Goal: Information Seeking & Learning: Learn about a topic

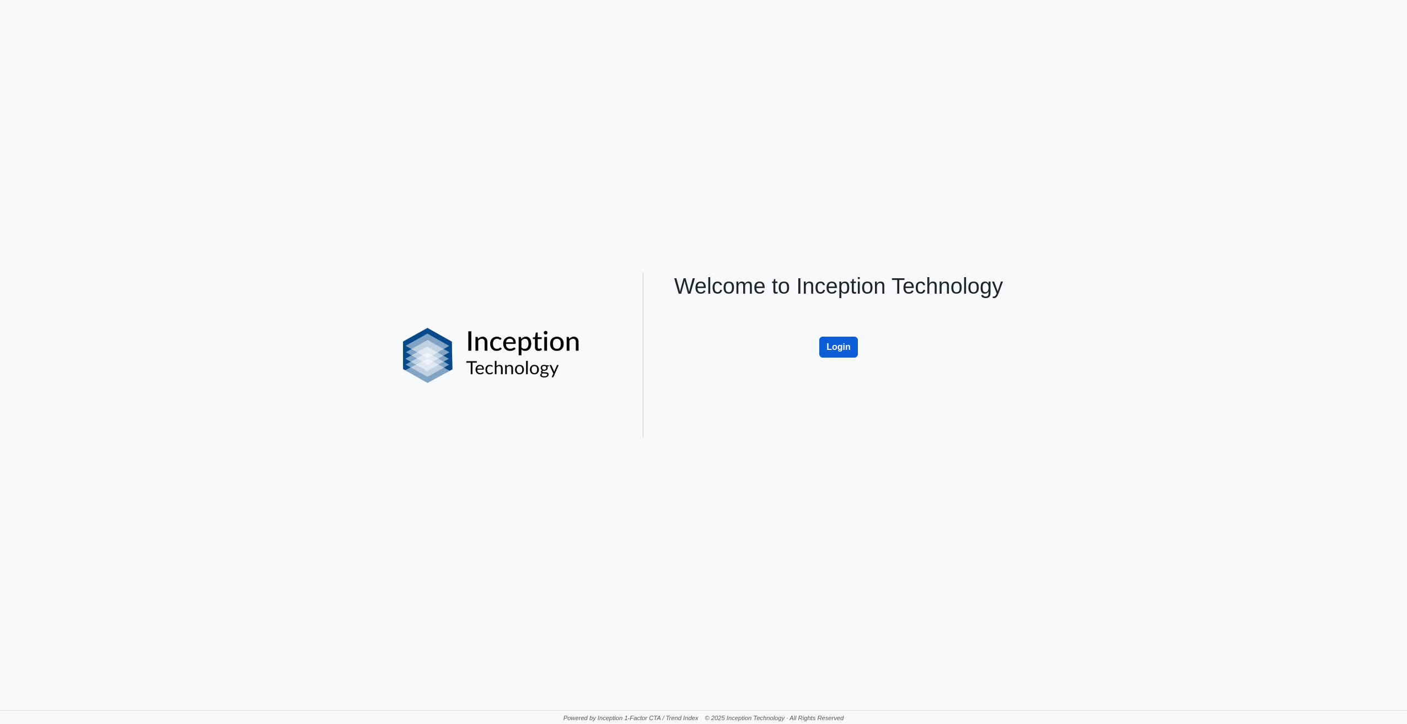
click at [836, 348] on button "Login" at bounding box center [838, 347] width 39 height 21
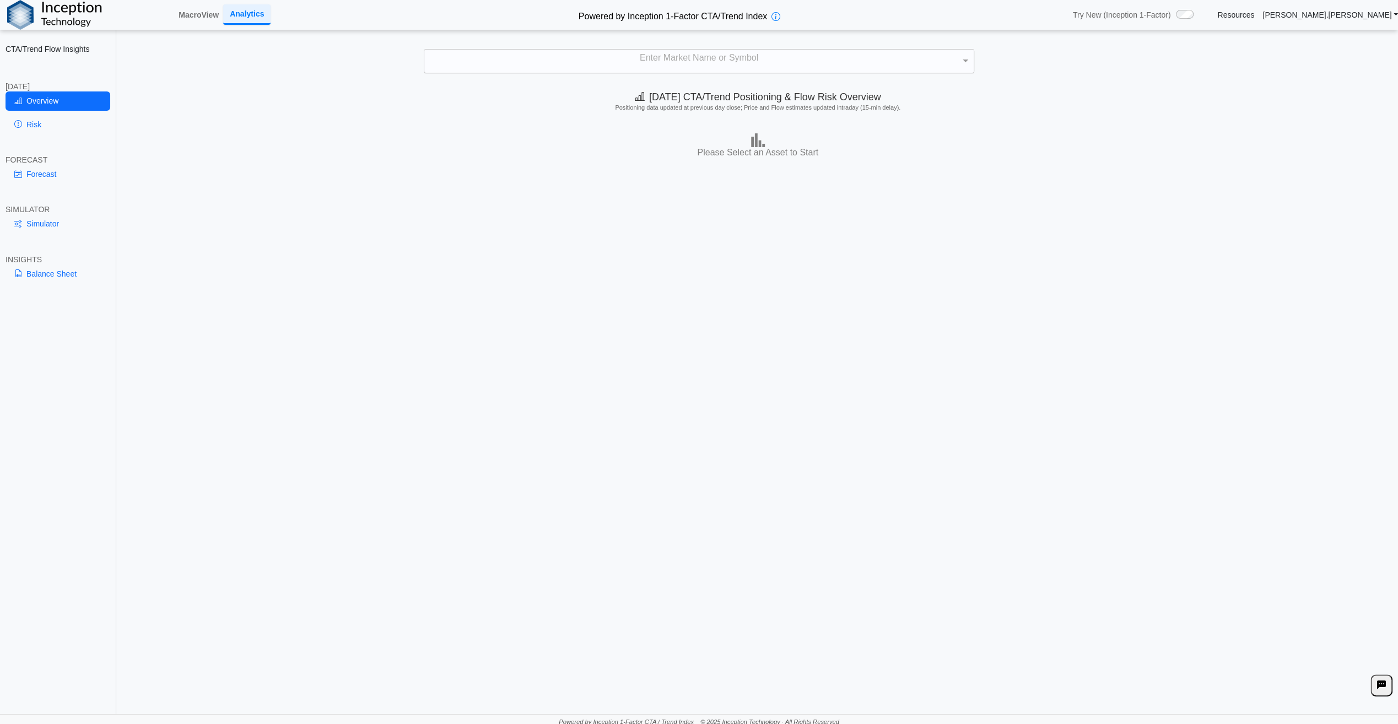
click at [659, 56] on div "Enter Market Name or Symbol" at bounding box center [699, 61] width 550 height 23
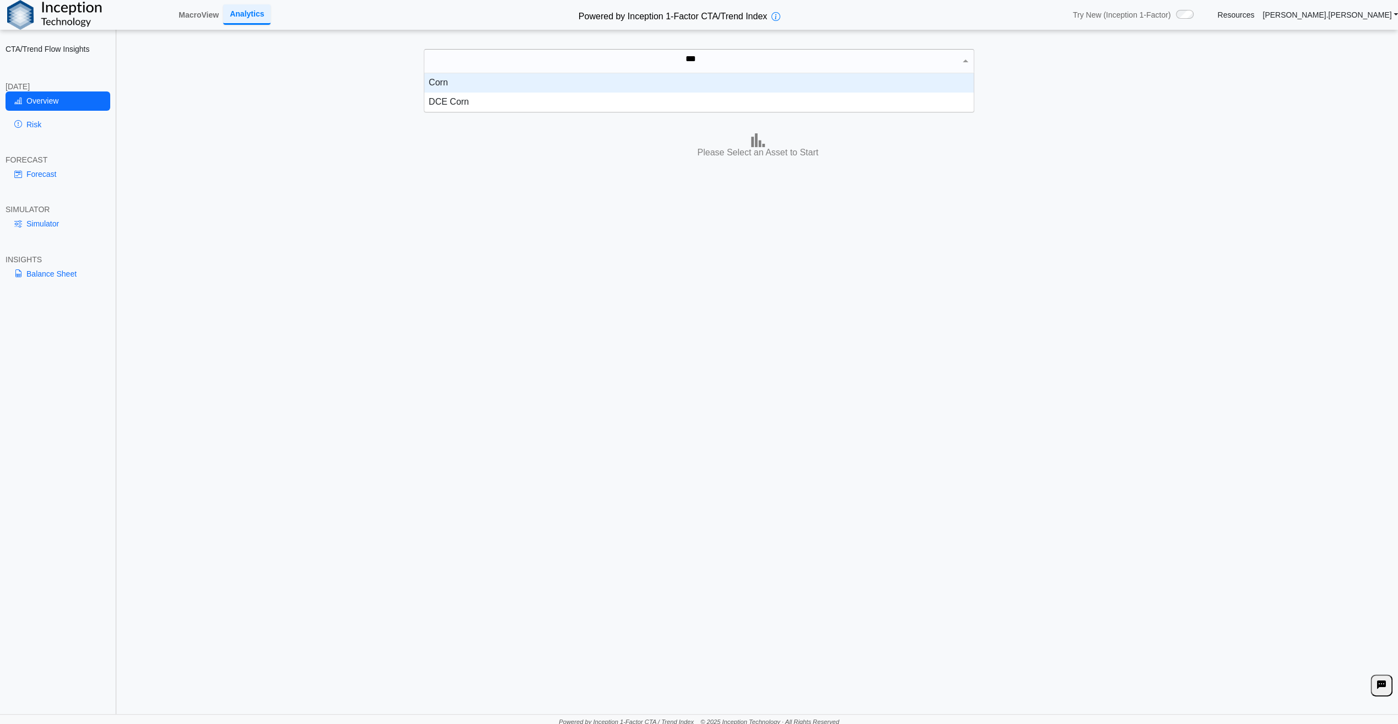
scroll to position [30, 541]
type input "****"
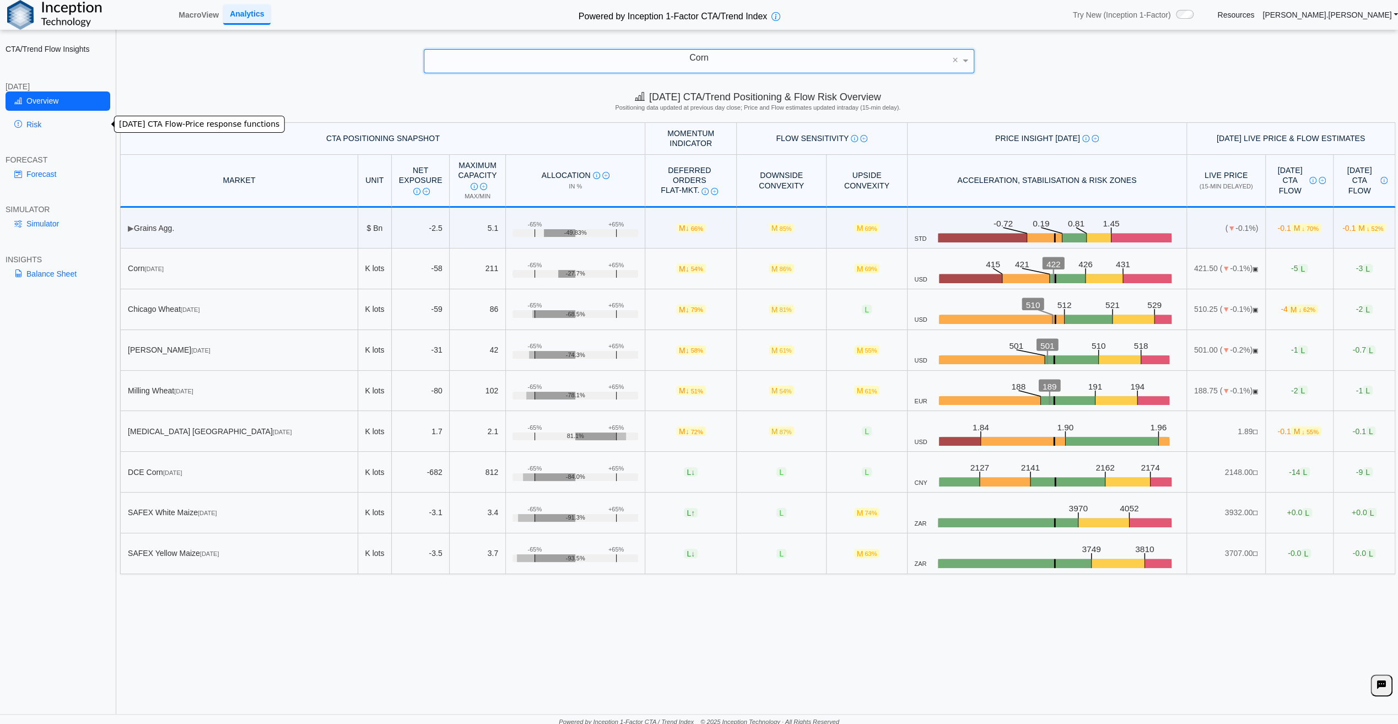
click at [33, 126] on link "Risk" at bounding box center [58, 124] width 105 height 19
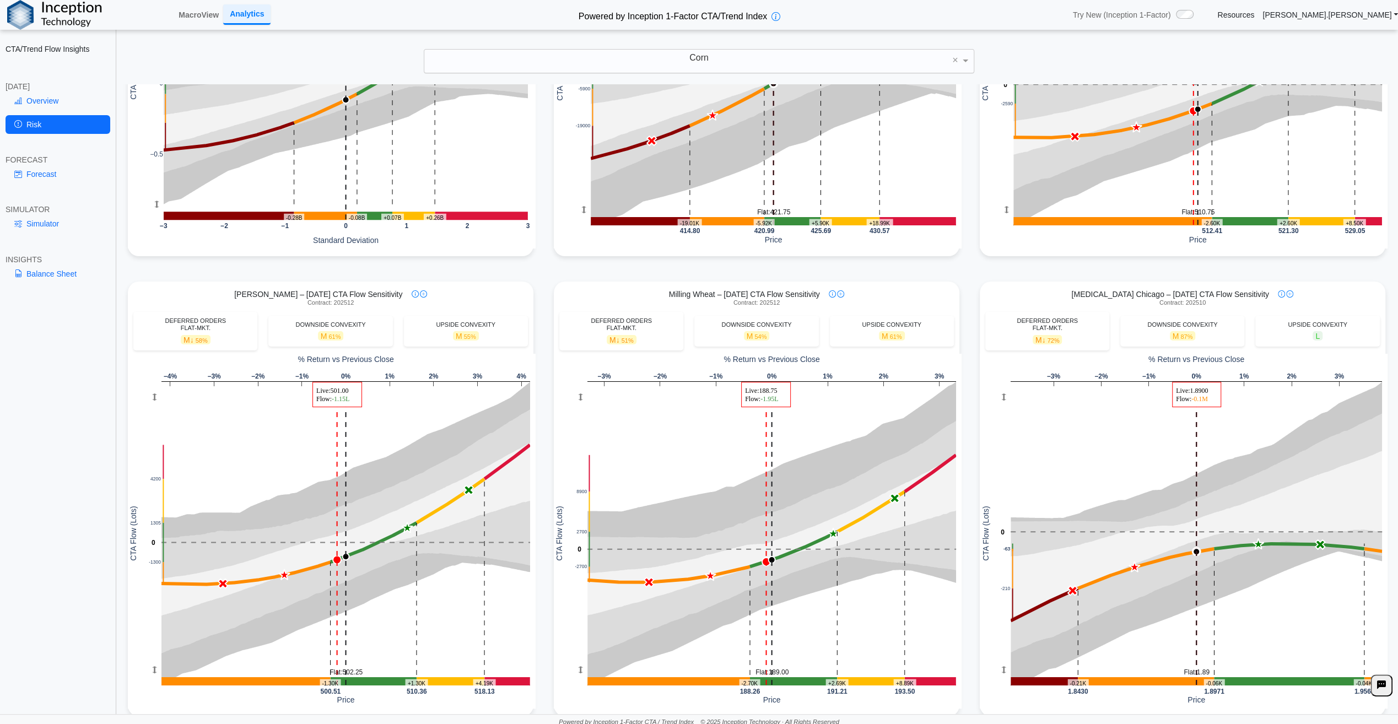
scroll to position [0, 0]
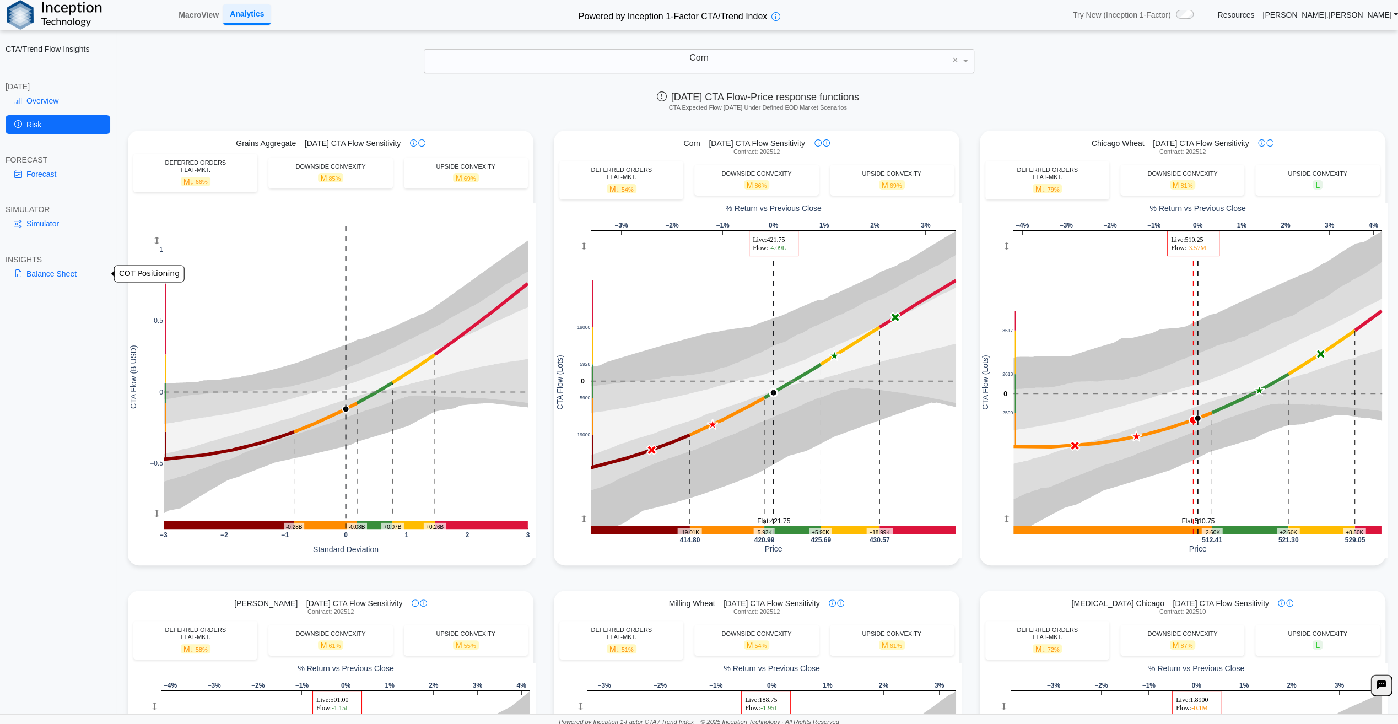
click at [44, 276] on link "Balance Sheet" at bounding box center [58, 274] width 105 height 19
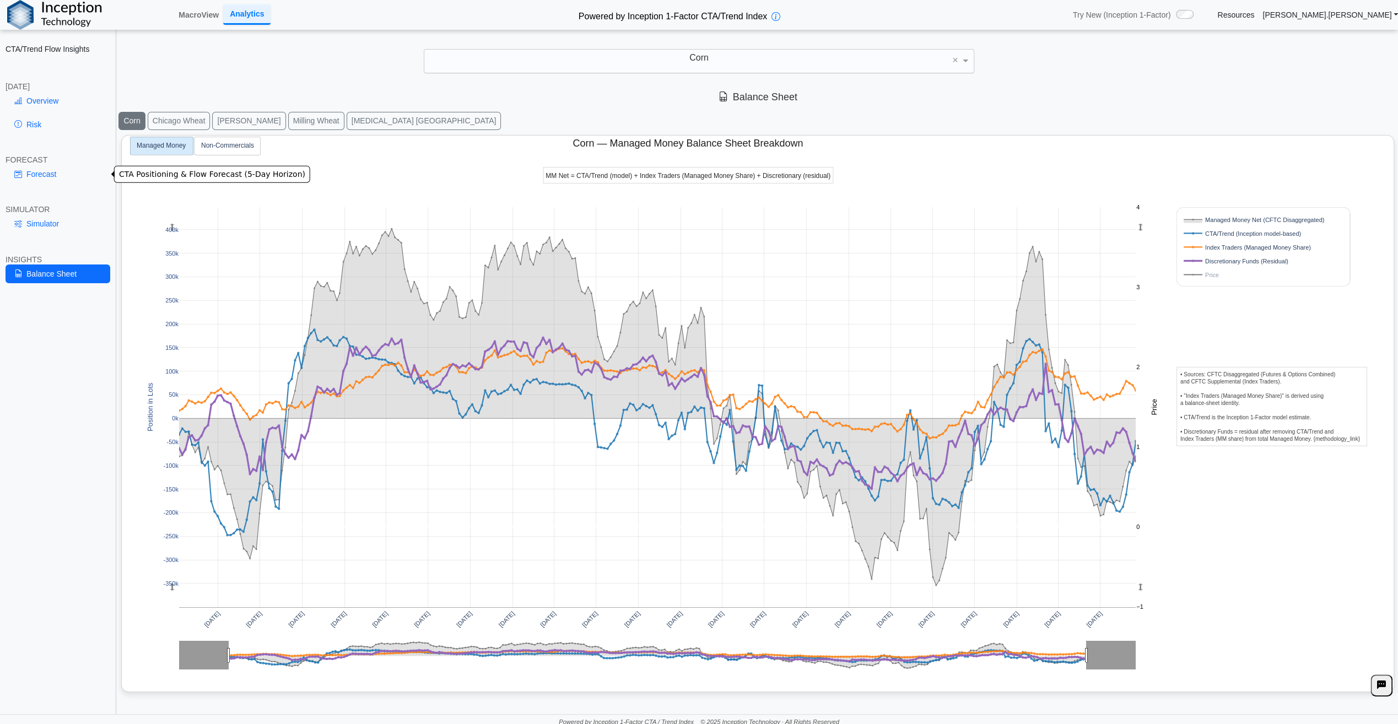
click at [33, 173] on link "Forecast" at bounding box center [58, 174] width 105 height 19
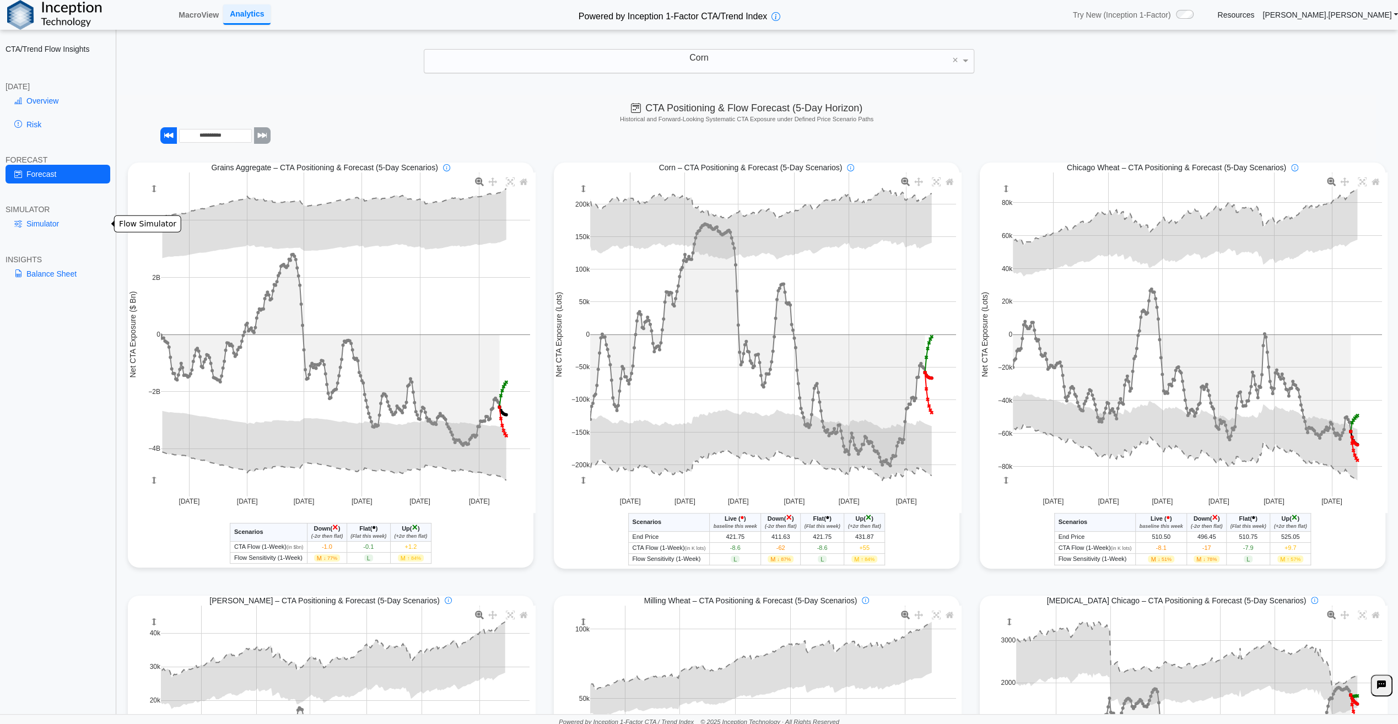
click at [44, 223] on link "Simulator" at bounding box center [58, 223] width 105 height 19
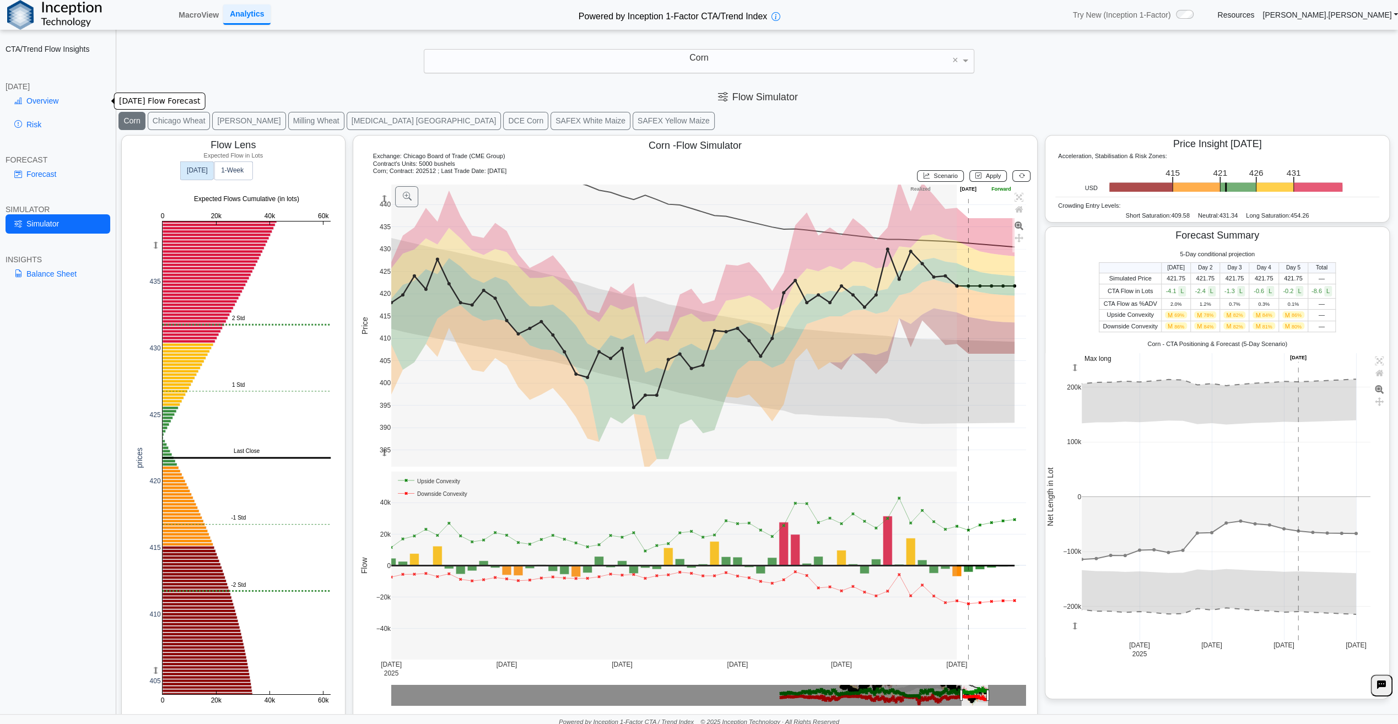
click at [46, 104] on link "Overview" at bounding box center [58, 101] width 105 height 19
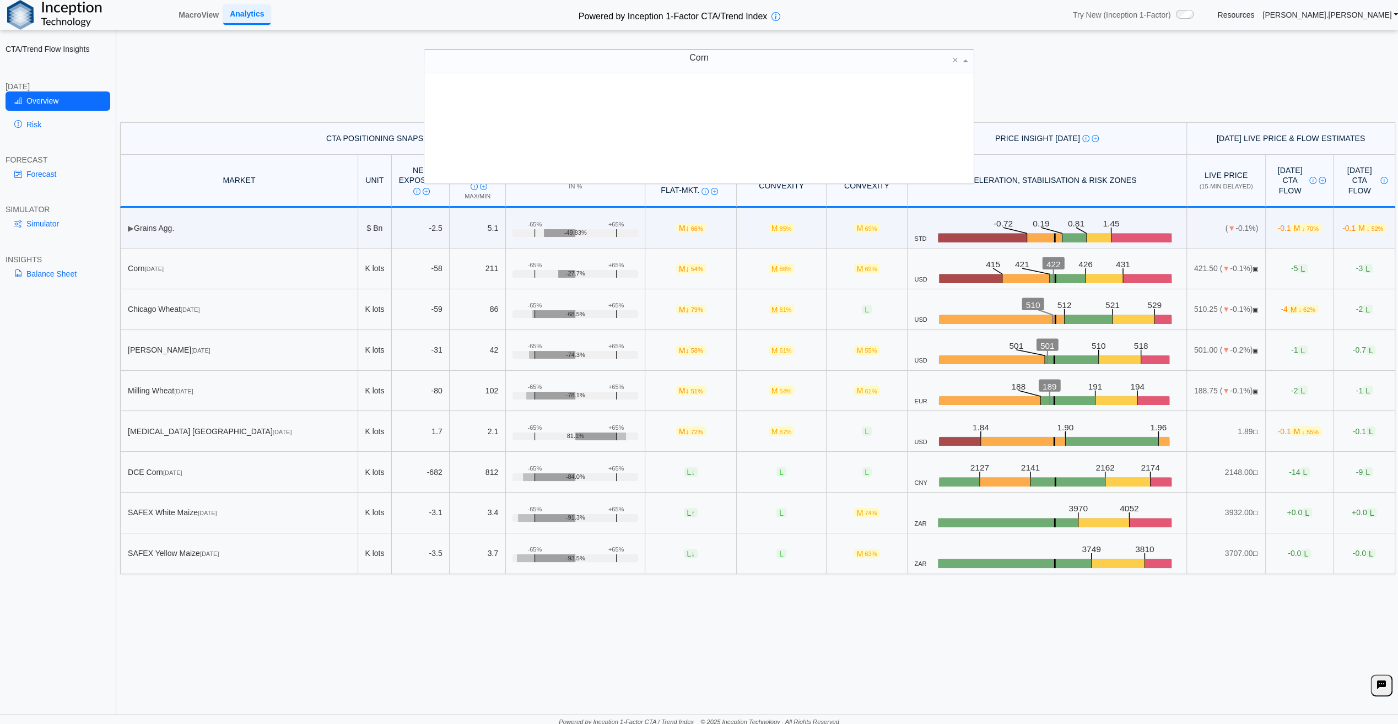
click at [730, 61] on div "Corn" at bounding box center [699, 61] width 550 height 23
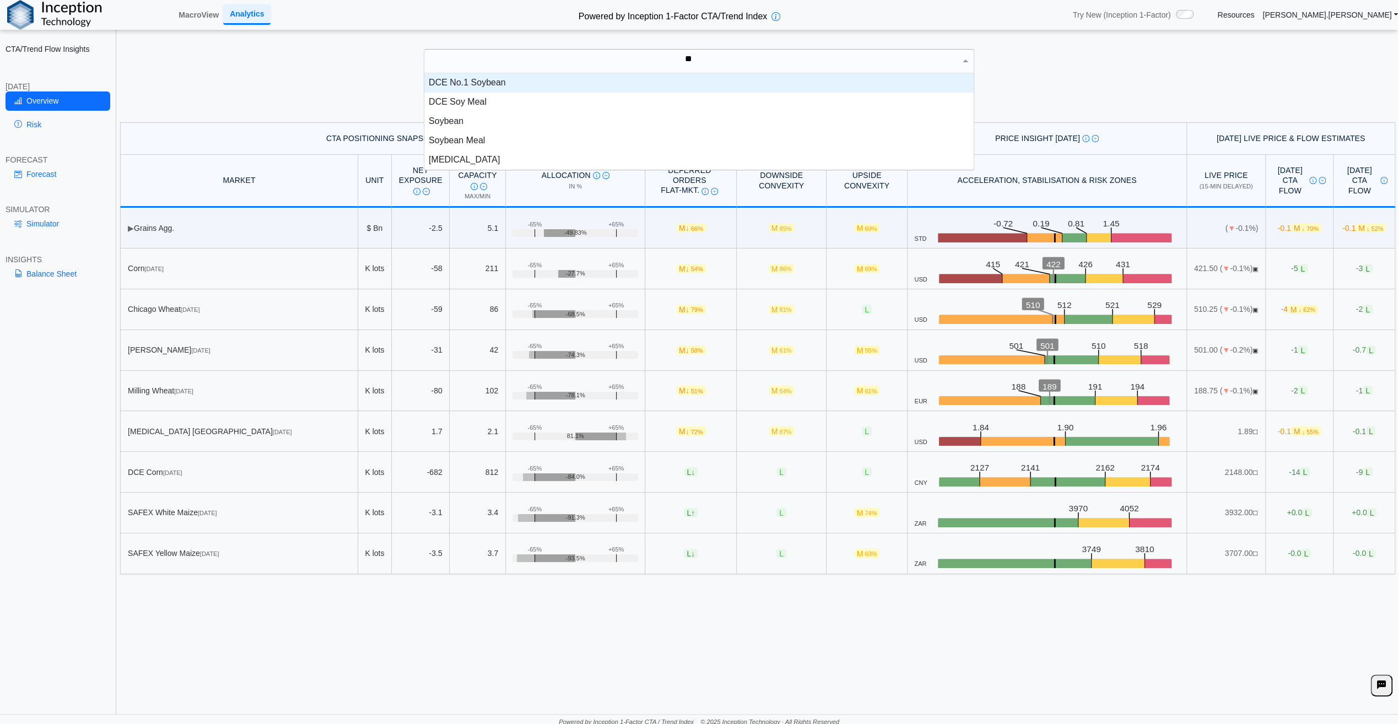
type input "***"
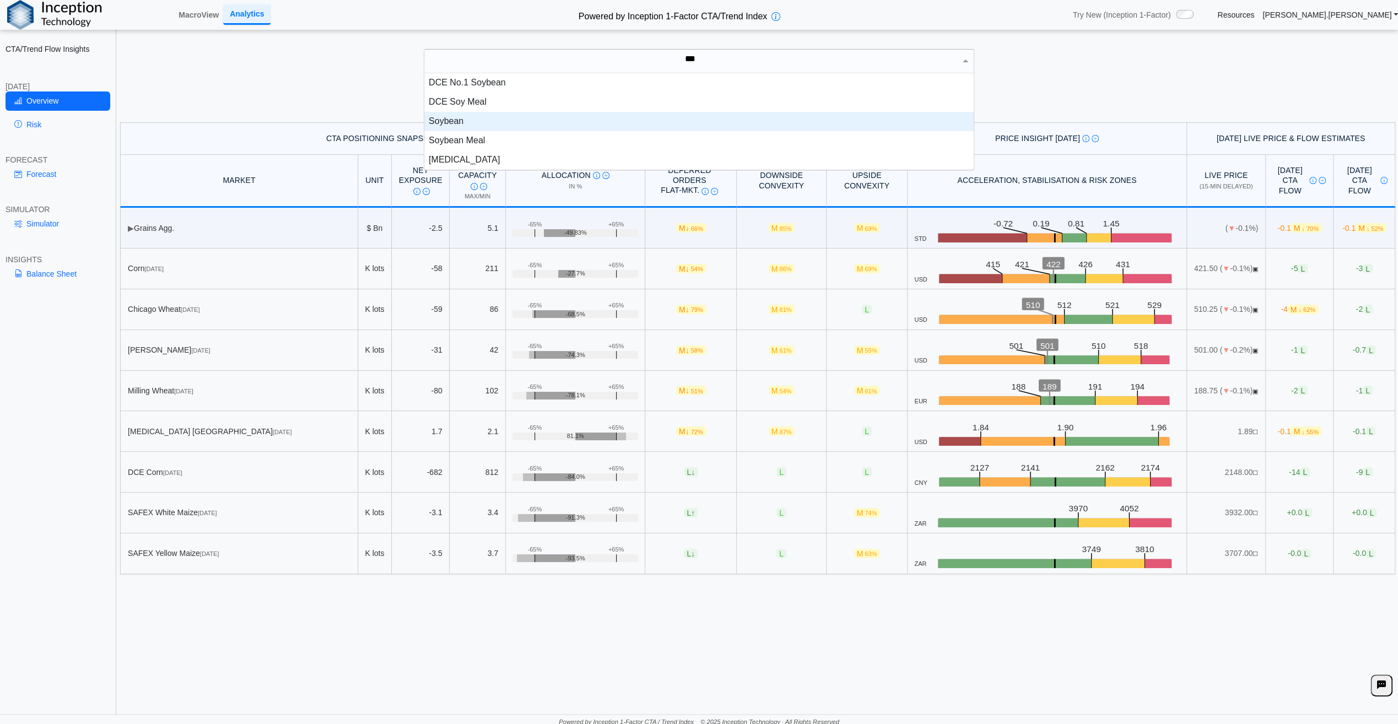
click at [461, 123] on div "Soybean" at bounding box center [699, 121] width 550 height 19
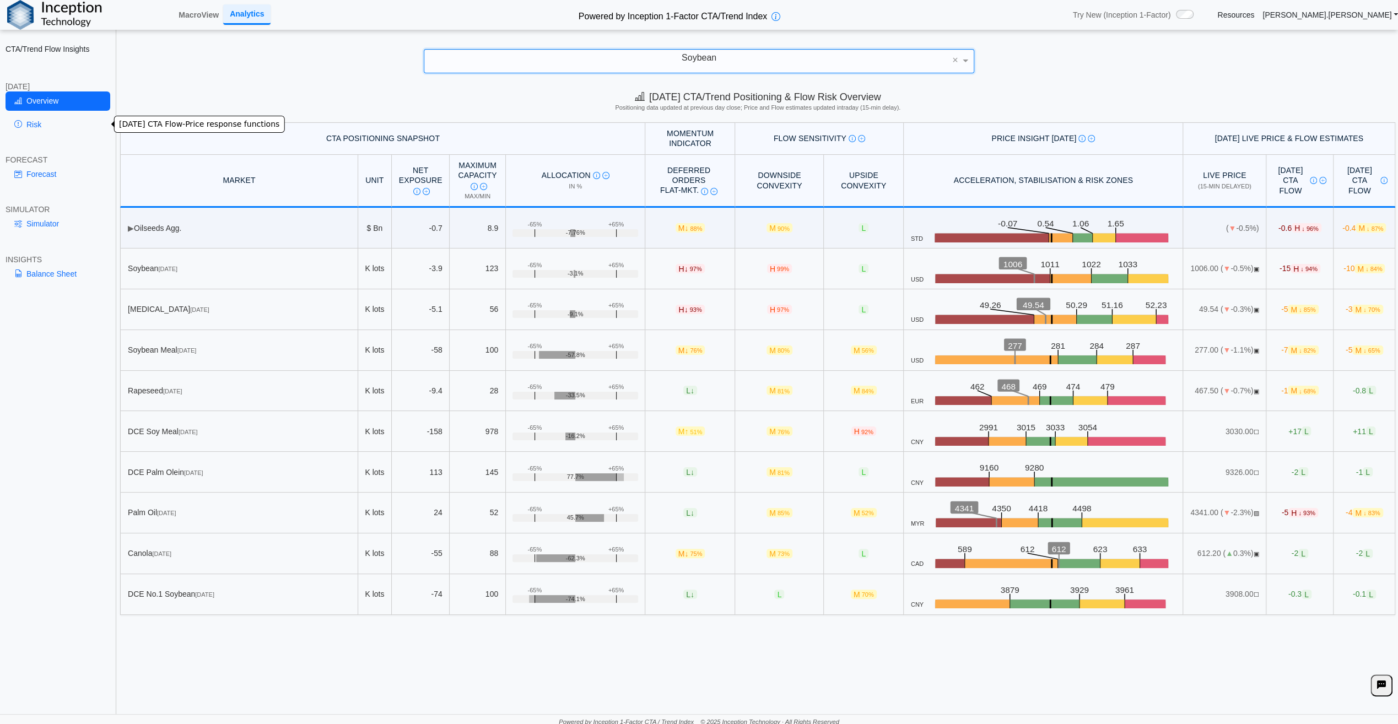
click at [42, 125] on link "Risk" at bounding box center [58, 124] width 105 height 19
